Goal: Find specific page/section: Find specific page/section

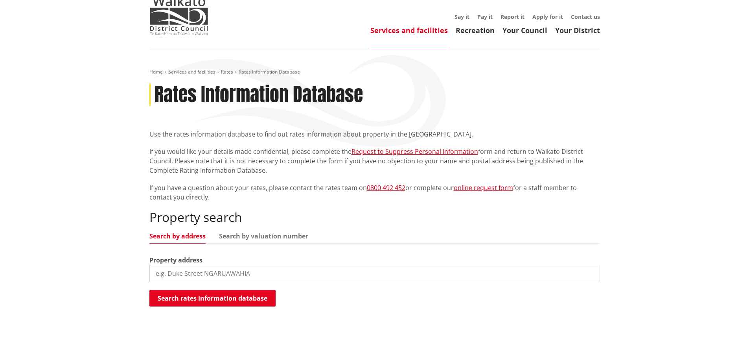
scroll to position [79, 0]
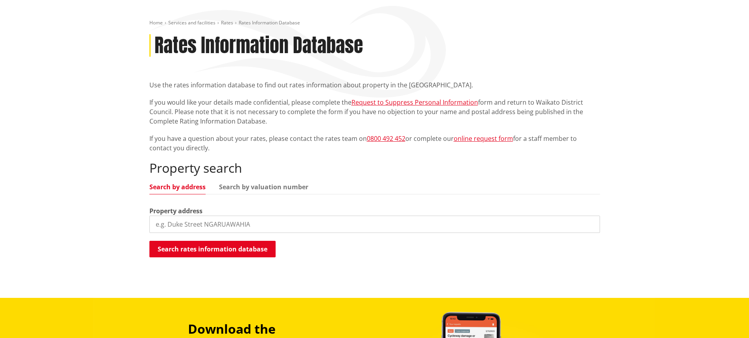
click at [221, 220] on input "search" at bounding box center [374, 223] width 450 height 17
type input "jackson street ngaruawahia"
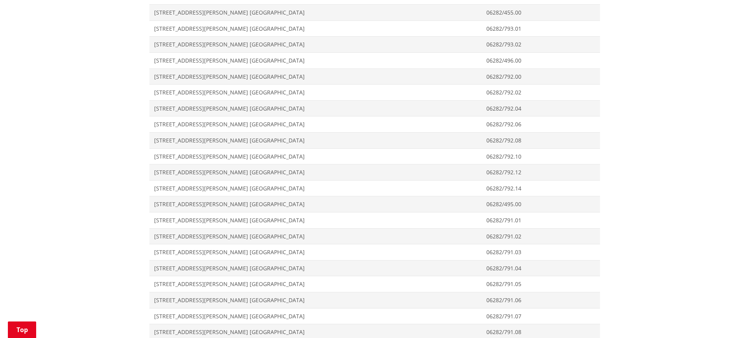
scroll to position [707, 0]
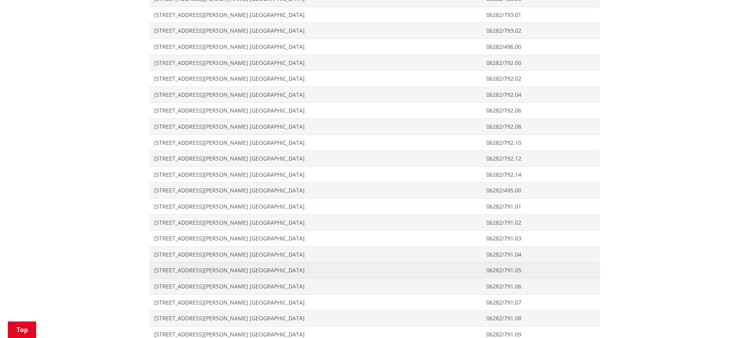
click at [196, 268] on span "[STREET_ADDRESS][PERSON_NAME] [GEOGRAPHIC_DATA]" at bounding box center [315, 270] width 323 height 8
